Goal: Information Seeking & Learning: Learn about a topic

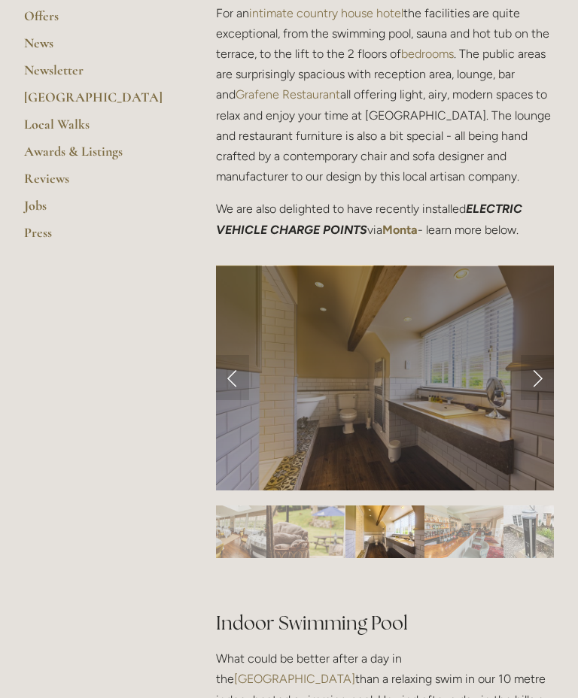
scroll to position [490, 0]
click at [540, 394] on link "Next Slide" at bounding box center [537, 377] width 33 height 45
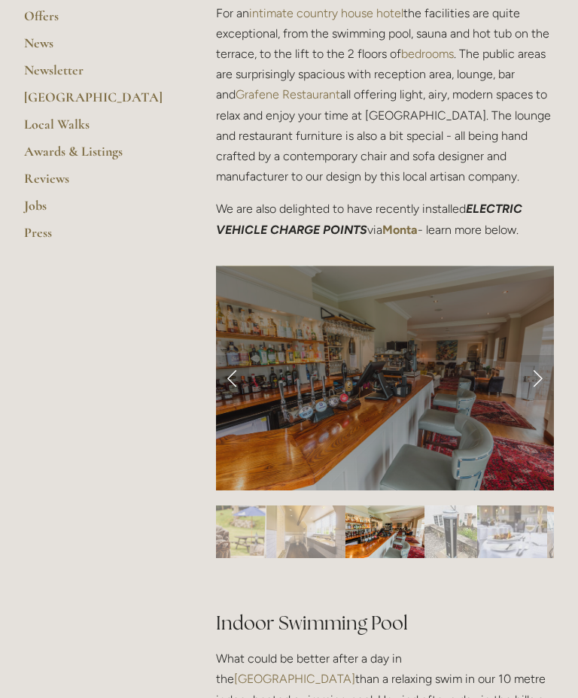
click at [543, 388] on link "Next Slide" at bounding box center [537, 377] width 33 height 45
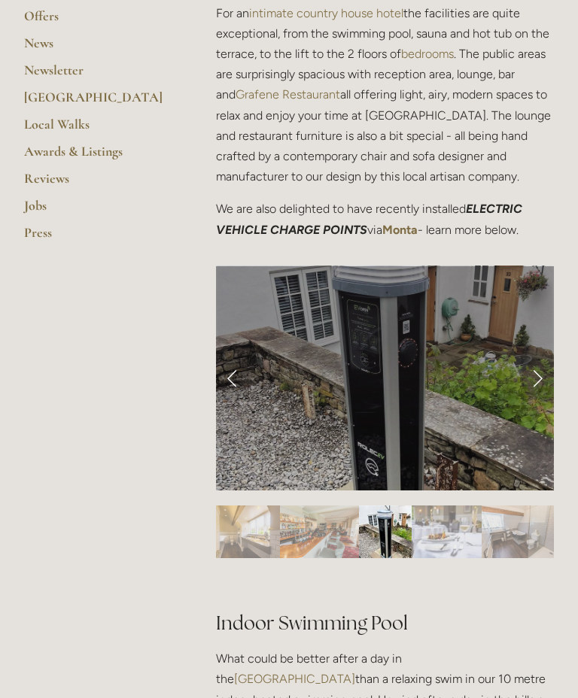
click at [543, 385] on link "Next Slide" at bounding box center [537, 377] width 33 height 45
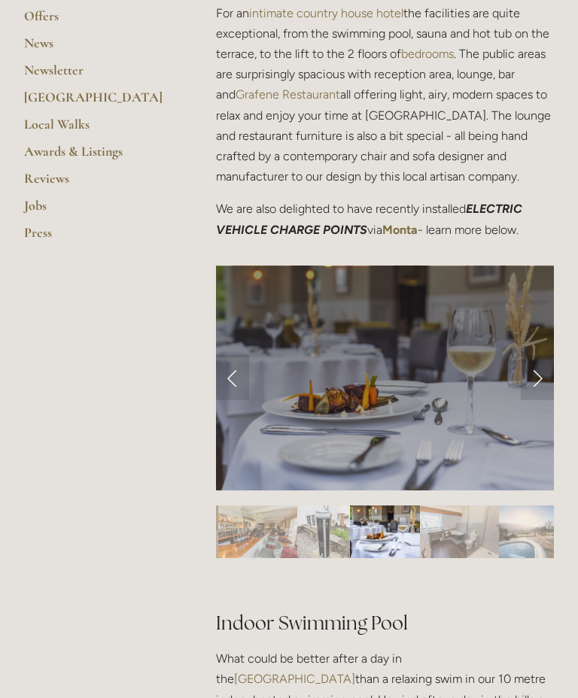
click at [539, 388] on link "Next Slide" at bounding box center [537, 377] width 33 height 45
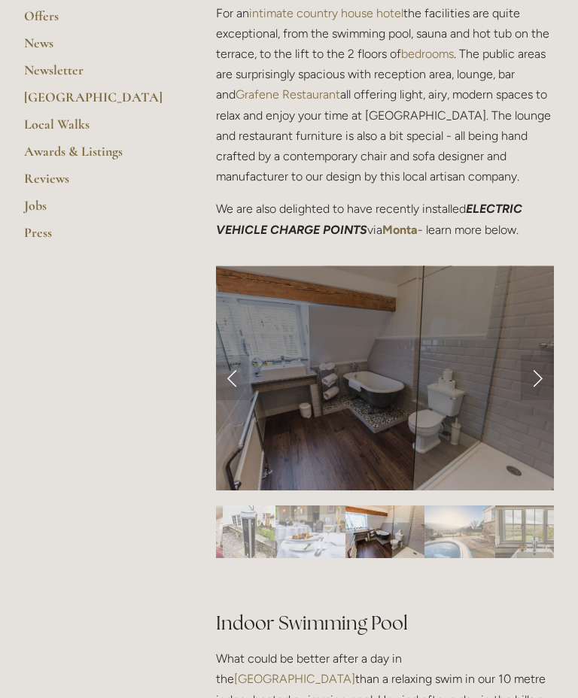
click at [538, 384] on link "Next Slide" at bounding box center [537, 377] width 33 height 45
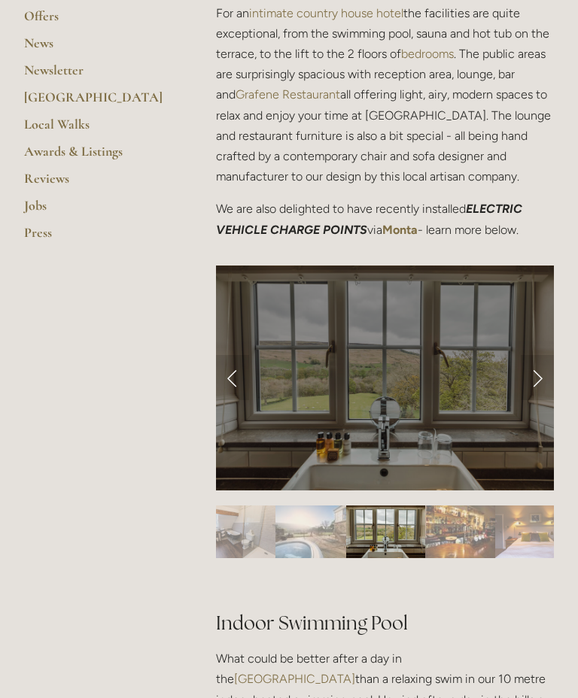
click at [239, 388] on link "Previous Slide" at bounding box center [232, 377] width 33 height 45
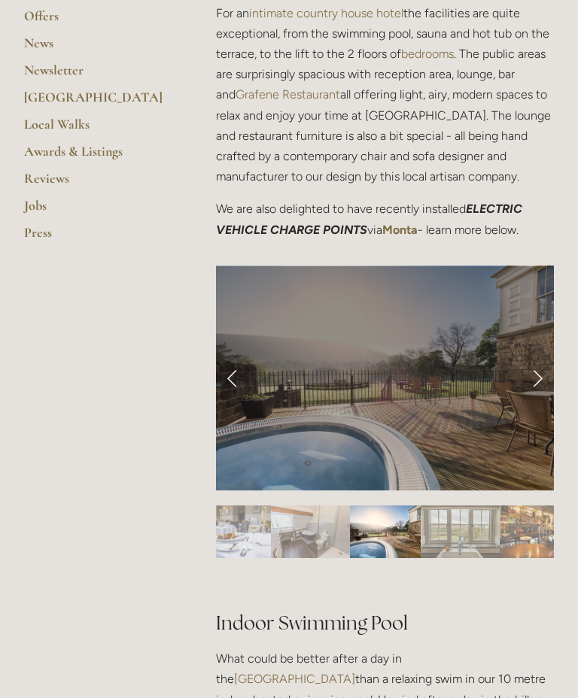
click at [544, 382] on link "Next Slide" at bounding box center [537, 377] width 33 height 45
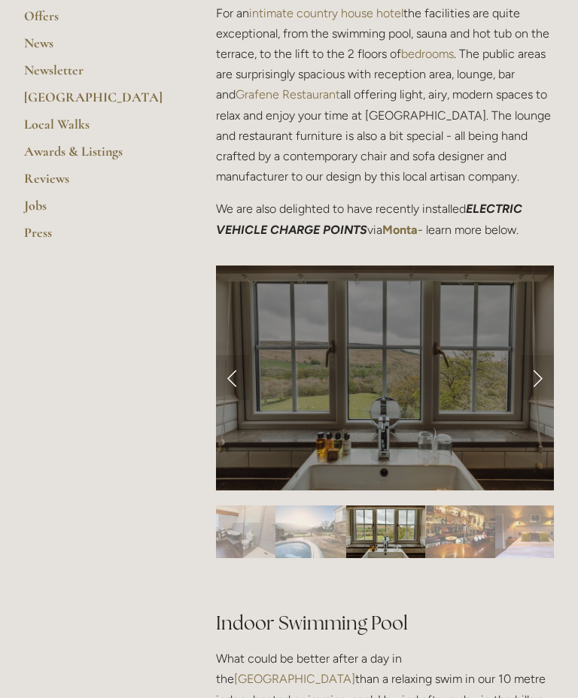
click at [546, 388] on link "Next Slide" at bounding box center [537, 377] width 33 height 45
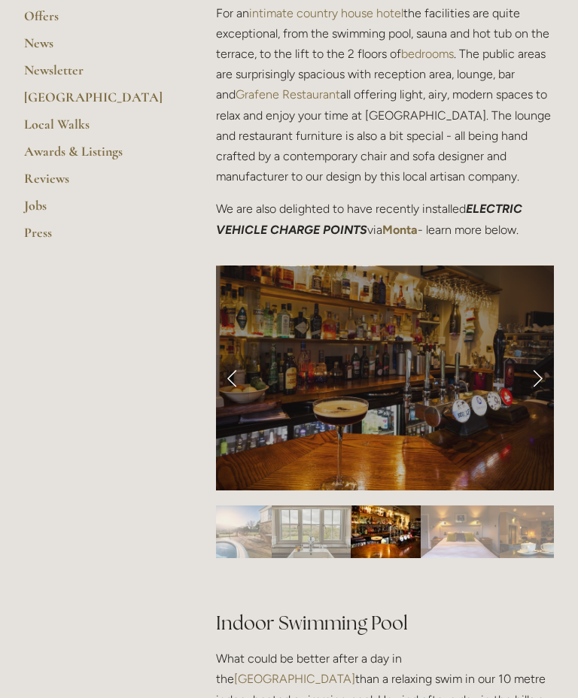
click at [543, 384] on link "Next Slide" at bounding box center [537, 377] width 33 height 45
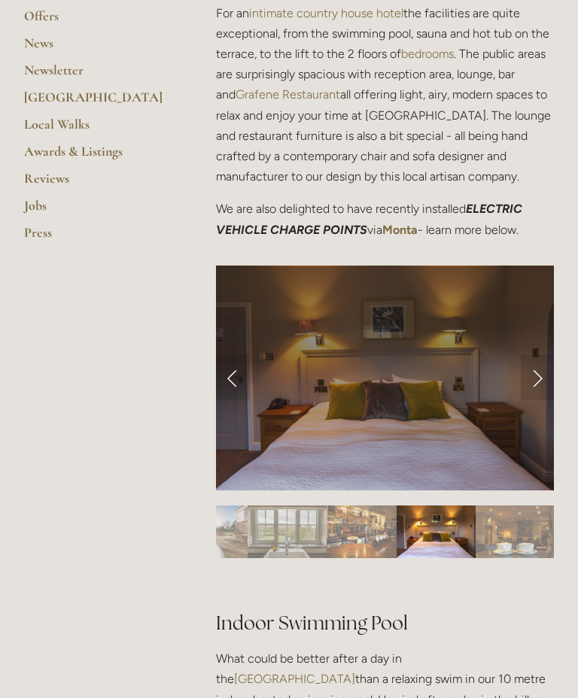
click at [548, 383] on link "Next Slide" at bounding box center [537, 377] width 33 height 45
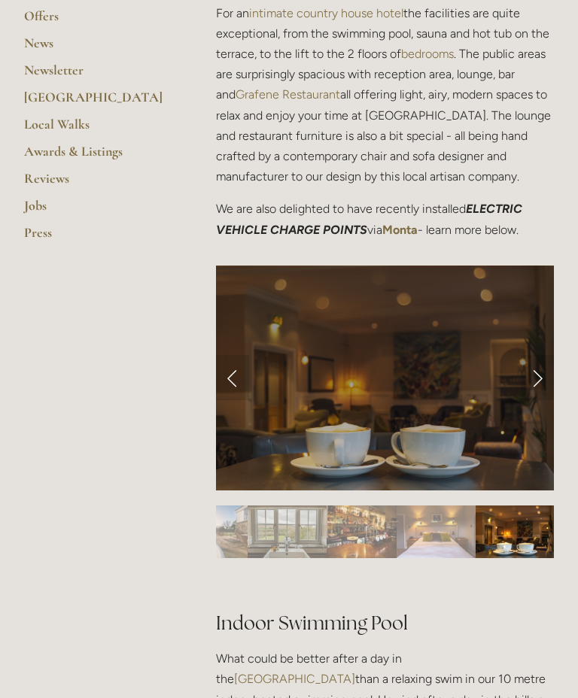
click at [543, 382] on link "Next Slide" at bounding box center [537, 377] width 33 height 45
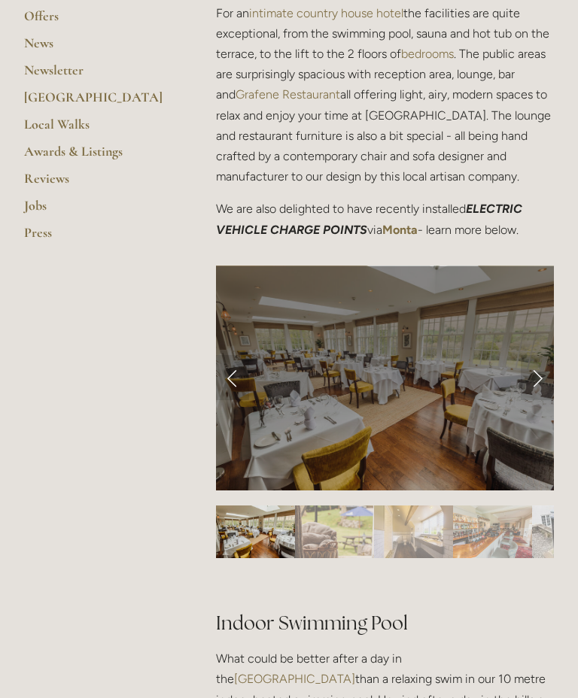
click at [547, 381] on link "Next Slide" at bounding box center [537, 377] width 33 height 45
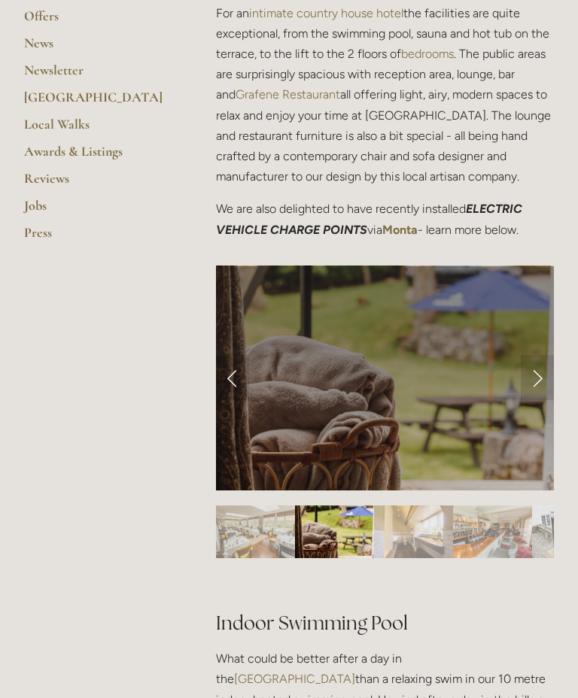
click at [544, 385] on link "Next Slide" at bounding box center [537, 377] width 33 height 45
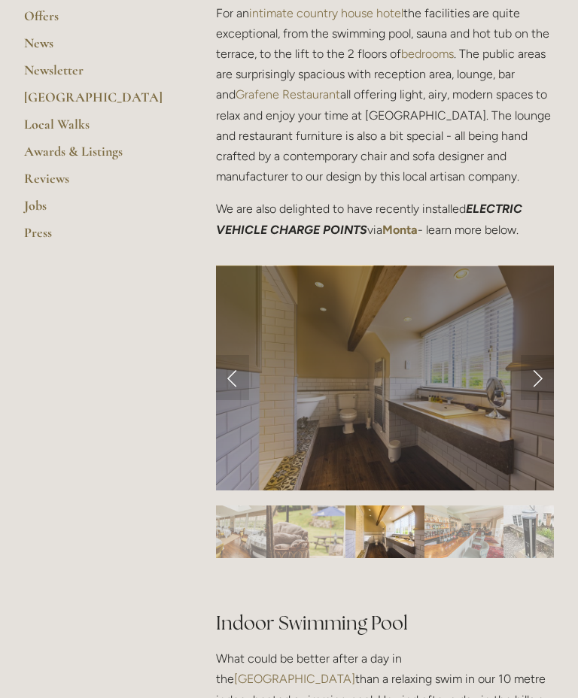
click at [242, 372] on link "Previous Slide" at bounding box center [232, 377] width 33 height 45
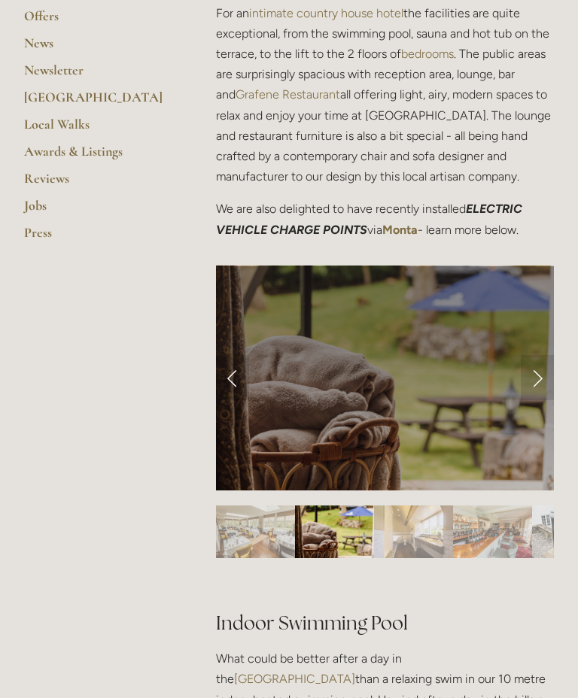
click at [548, 383] on link "Next Slide" at bounding box center [537, 377] width 33 height 45
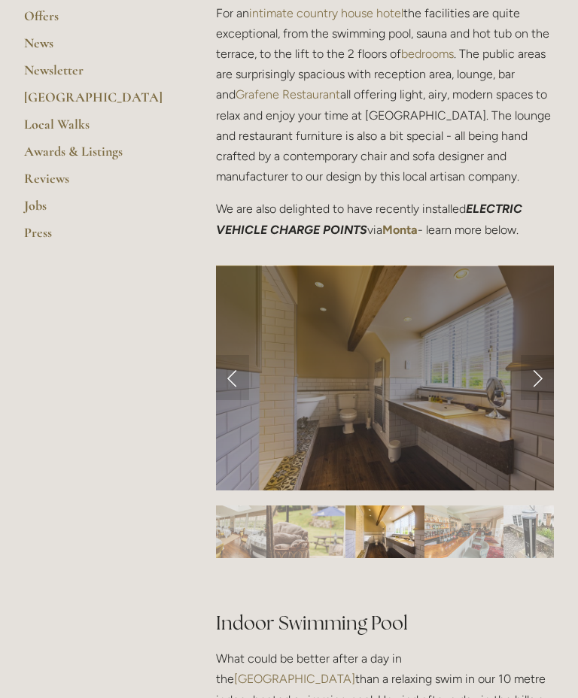
click at [251, 497] on div at bounding box center [385, 497] width 338 height 0
click at [552, 378] on link "Next Slide" at bounding box center [537, 377] width 33 height 45
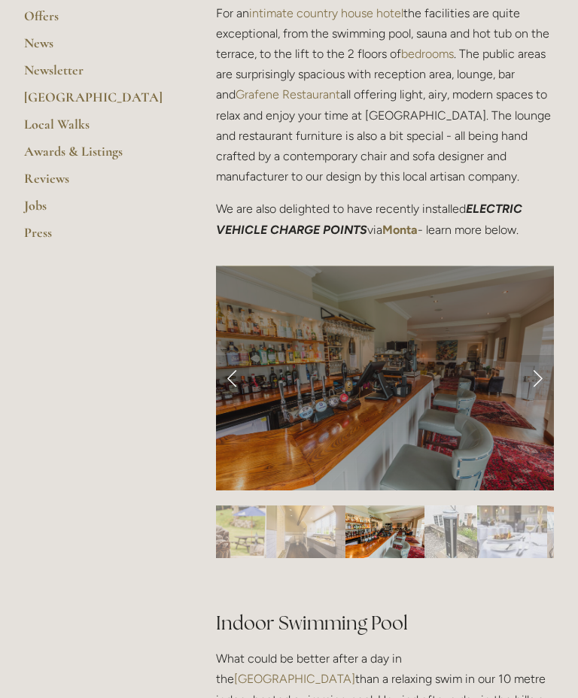
click at [250, 497] on div at bounding box center [385, 497] width 338 height 0
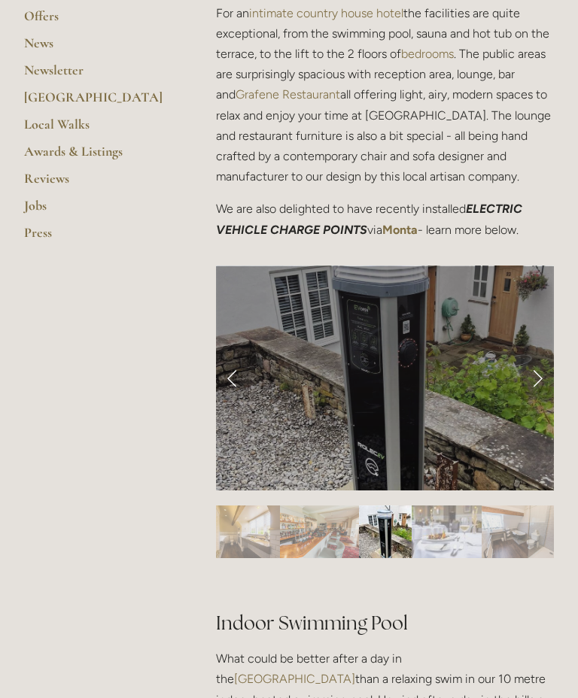
click at [245, 379] on link "Previous Slide" at bounding box center [232, 377] width 33 height 45
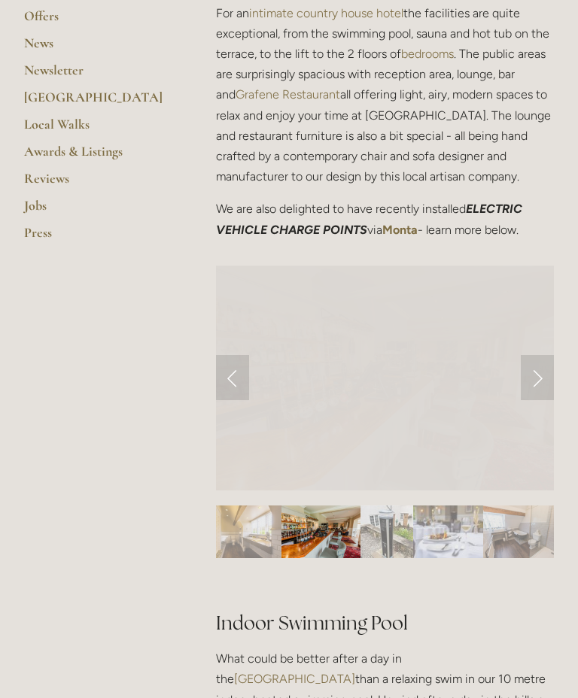
click at [243, 384] on link "Previous Slide" at bounding box center [232, 377] width 33 height 45
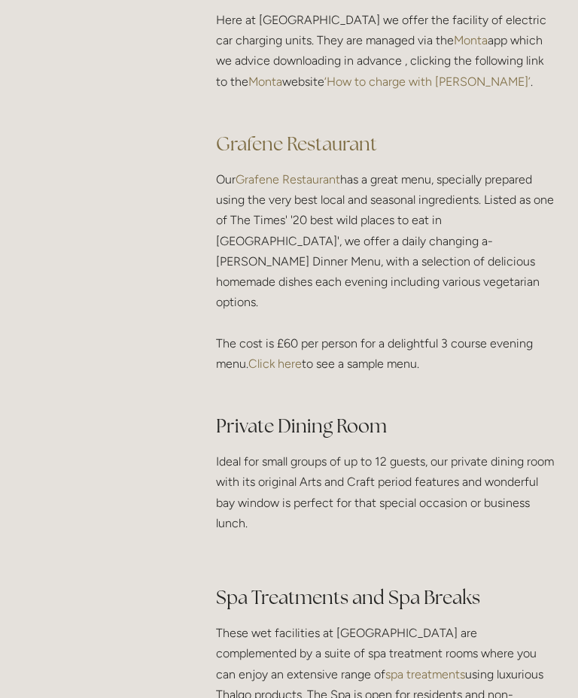
scroll to position [2130, 0]
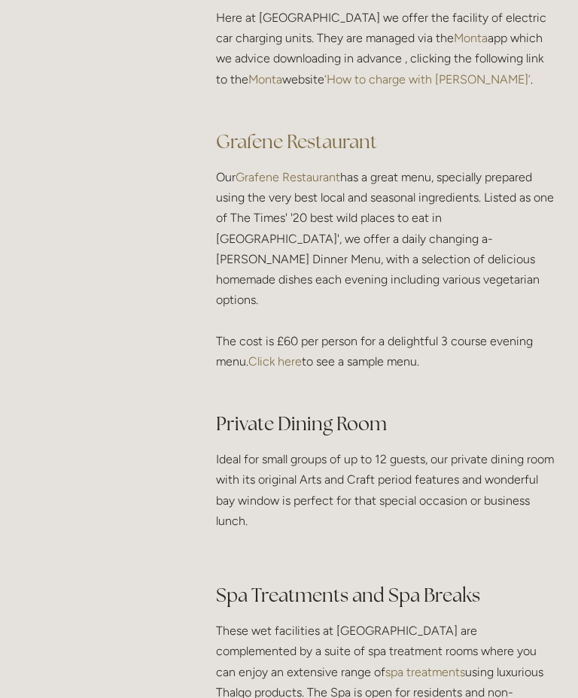
click at [283, 357] on link "Click here" at bounding box center [274, 361] width 53 height 14
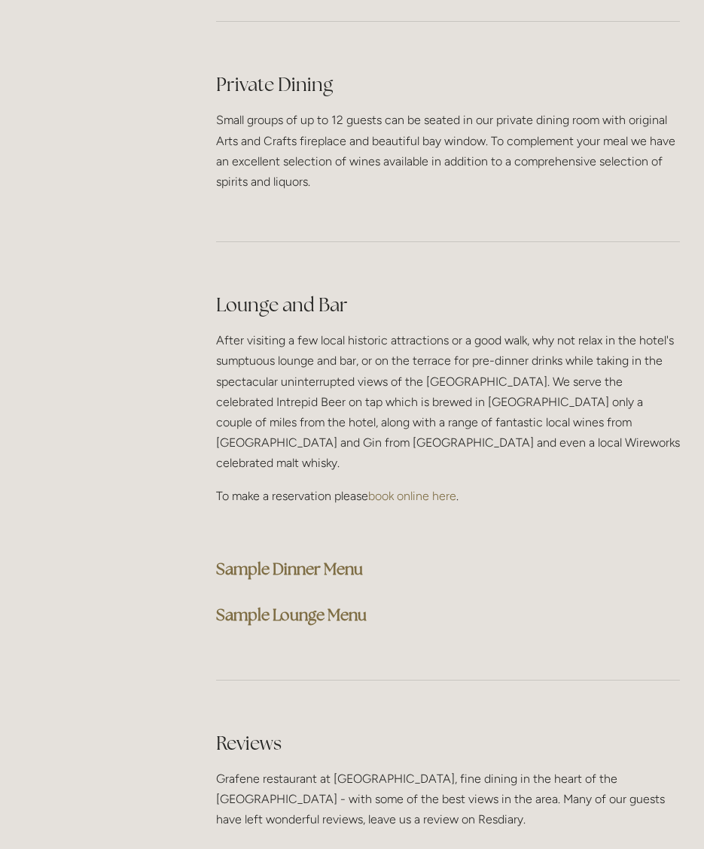
scroll to position [3664, 0]
click at [355, 559] on strong "Sample Dinner Menu" at bounding box center [289, 569] width 147 height 20
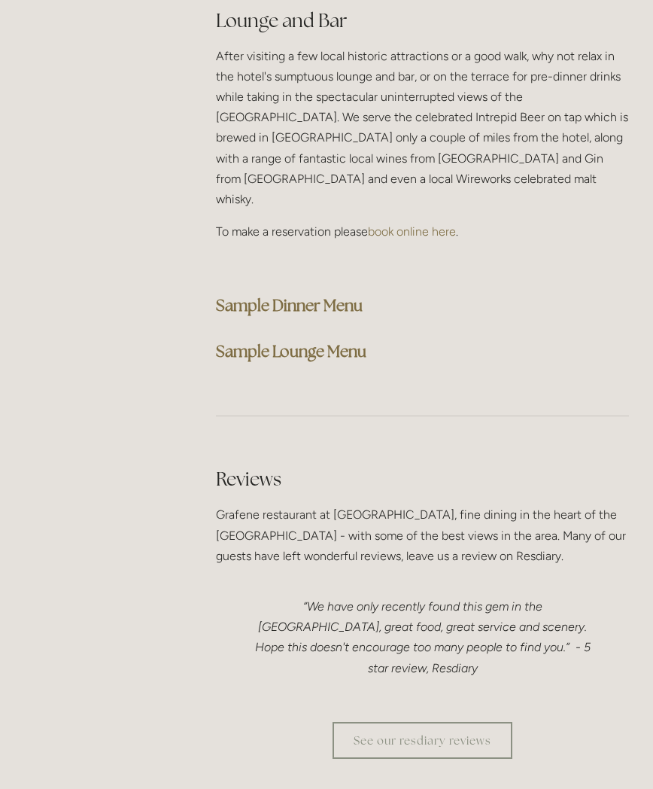
scroll to position [4037, 0]
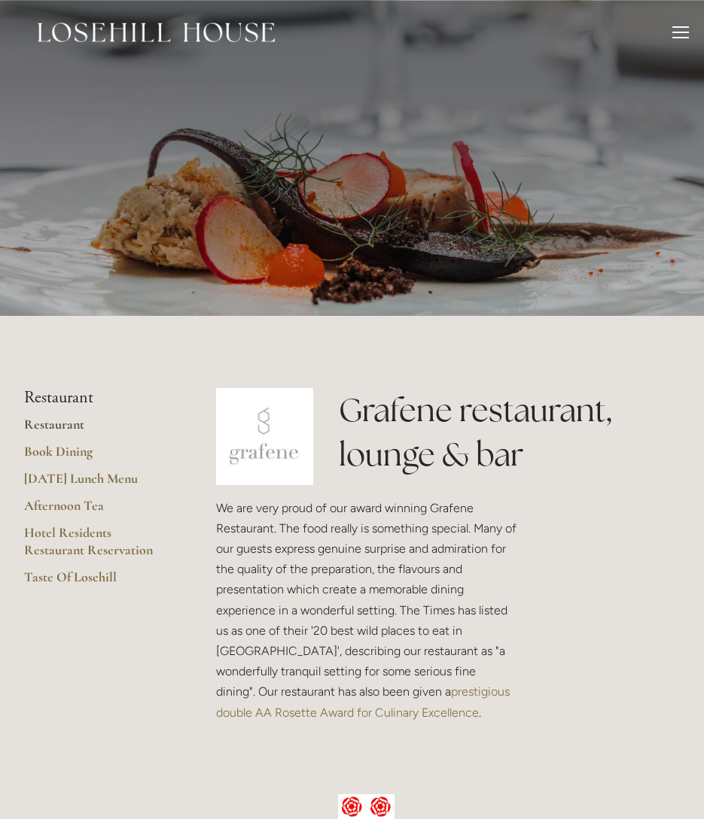
click at [652, 36] on div at bounding box center [680, 34] width 17 height 17
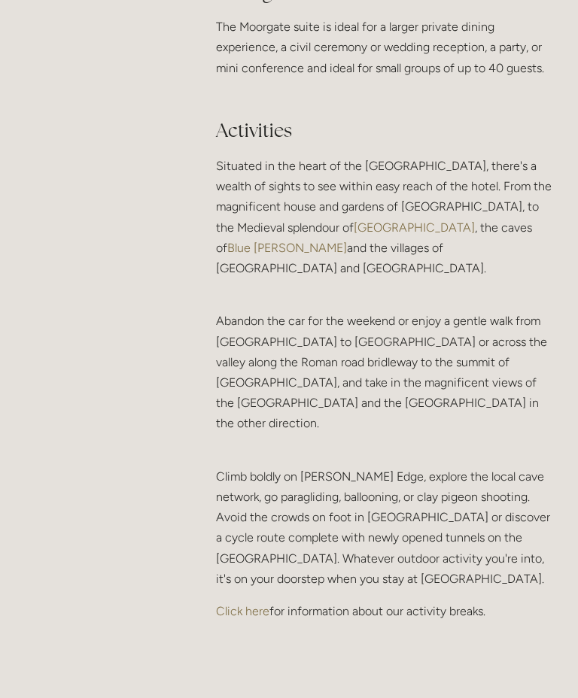
scroll to position [3258, 0]
click at [254, 604] on link "Click here" at bounding box center [242, 611] width 53 height 14
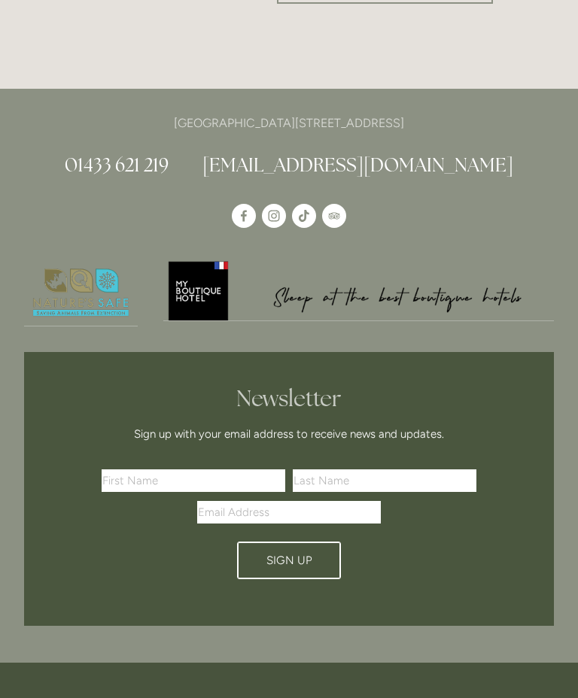
scroll to position [5159, 0]
